Goal: Information Seeking & Learning: Learn about a topic

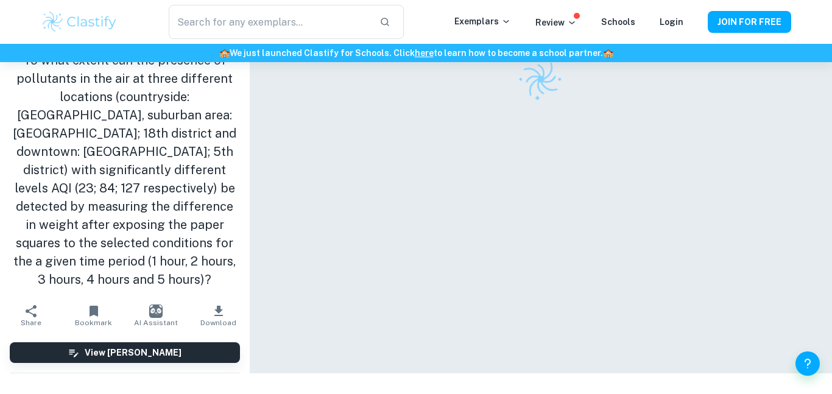
scroll to position [62, 0]
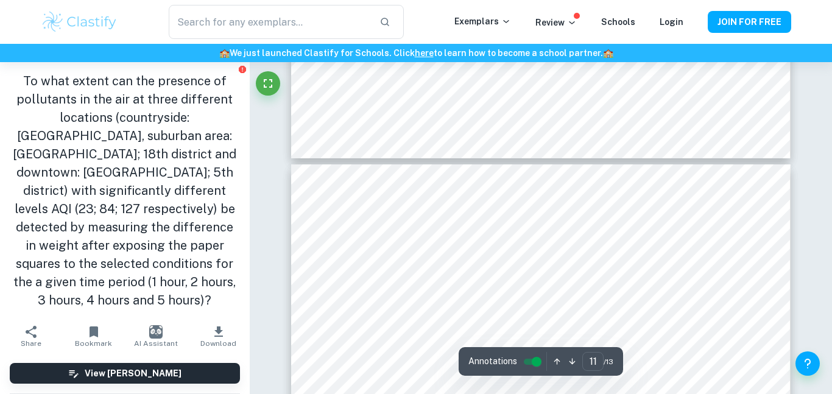
scroll to position [7273, 0]
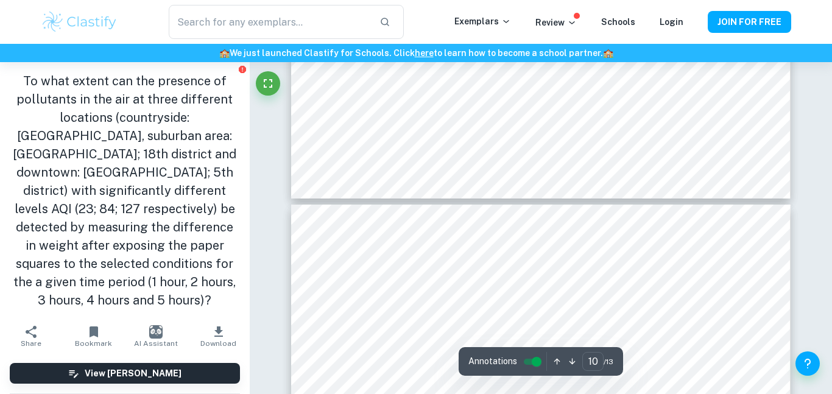
type input "9"
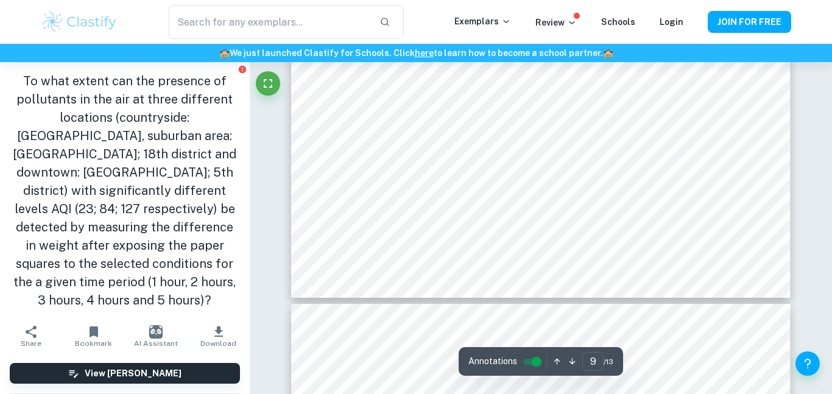
scroll to position [6418, 0]
